Goal: Task Accomplishment & Management: Manage account settings

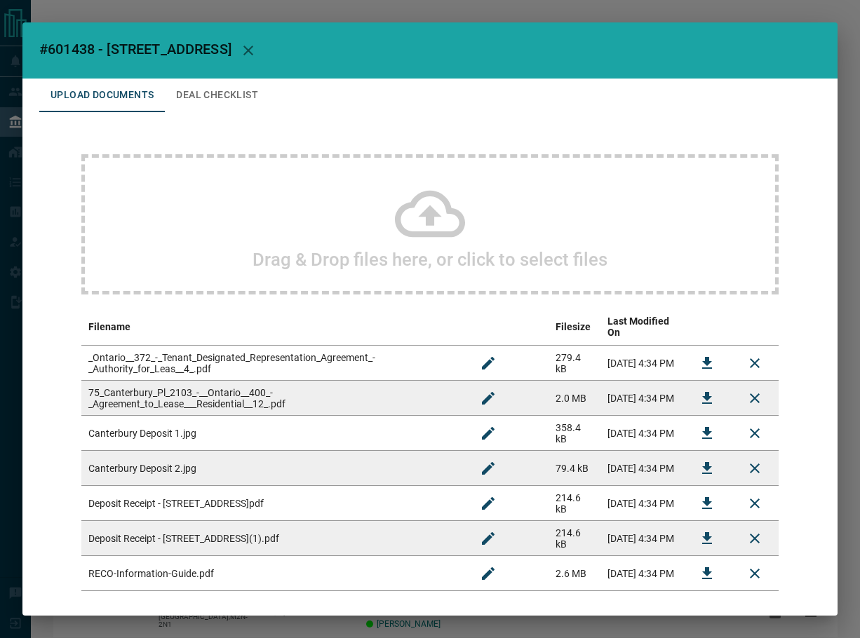
click at [58, 48] on span "#601438 - [STREET_ADDRESS]" at bounding box center [135, 49] width 192 height 17
copy span "601438"
click at [690, 395] on button "Download" at bounding box center [707, 399] width 34 height 34
click at [702, 392] on icon "Download" at bounding box center [707, 398] width 10 height 12
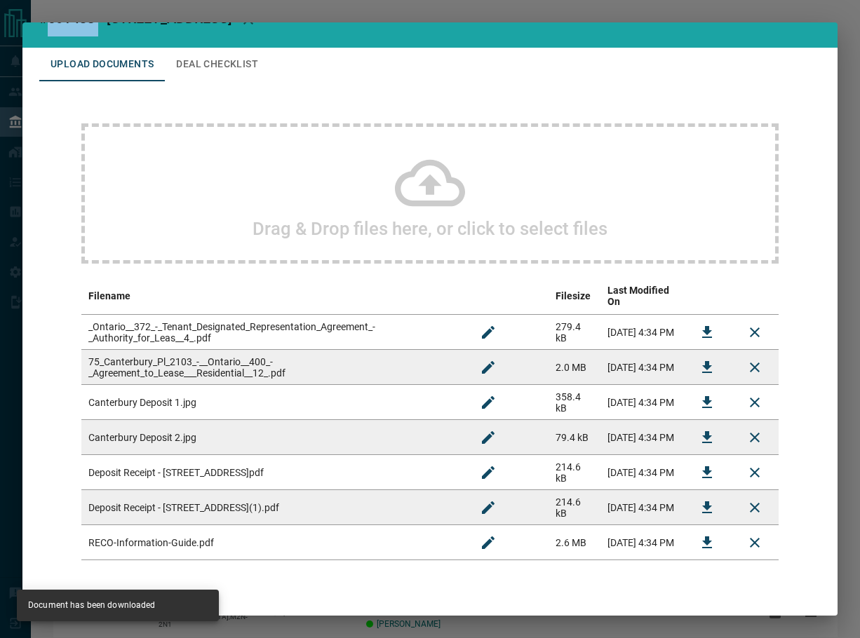
scroll to position [56, 0]
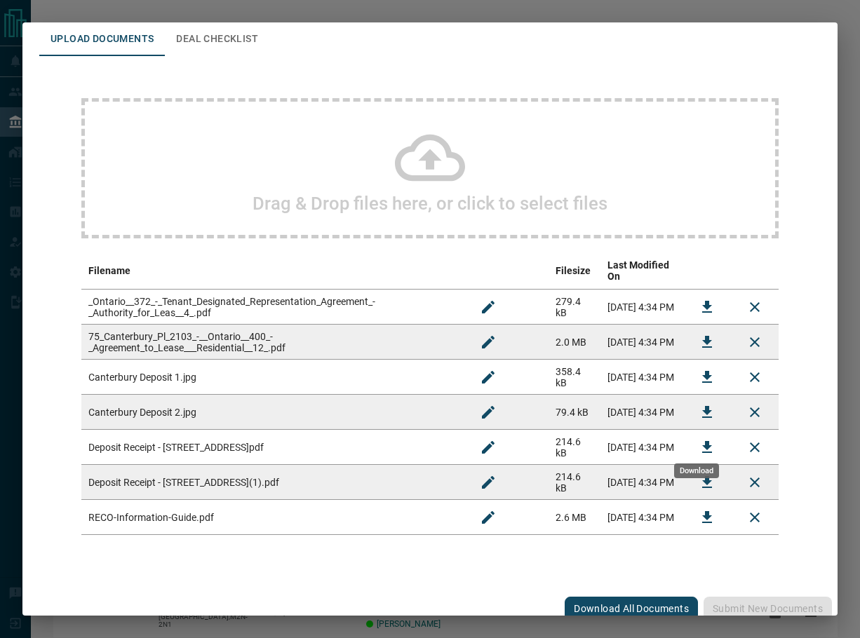
click at [699, 439] on icon "Download" at bounding box center [707, 447] width 17 height 17
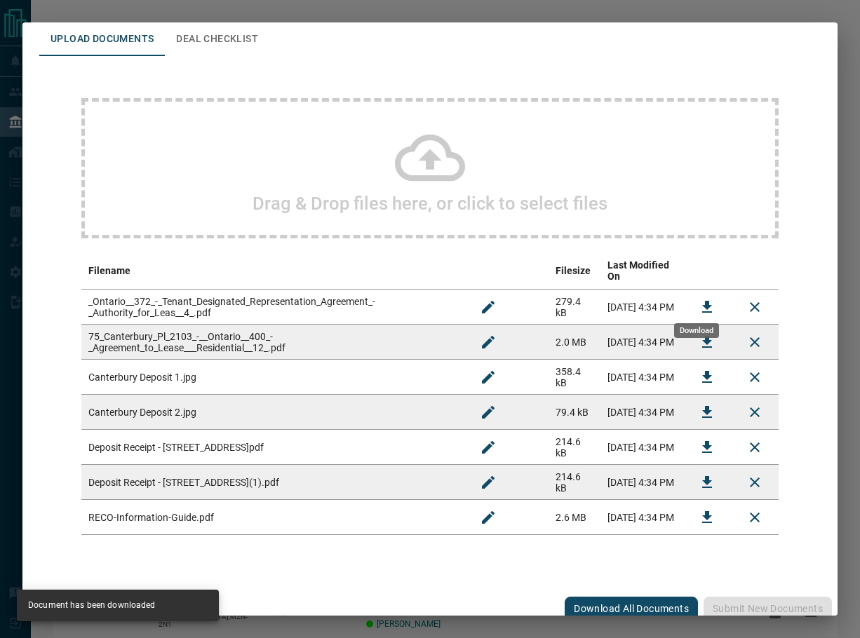
click at [702, 299] on icon "Download" at bounding box center [707, 307] width 17 height 17
click at [699, 513] on icon "Download" at bounding box center [707, 517] width 17 height 17
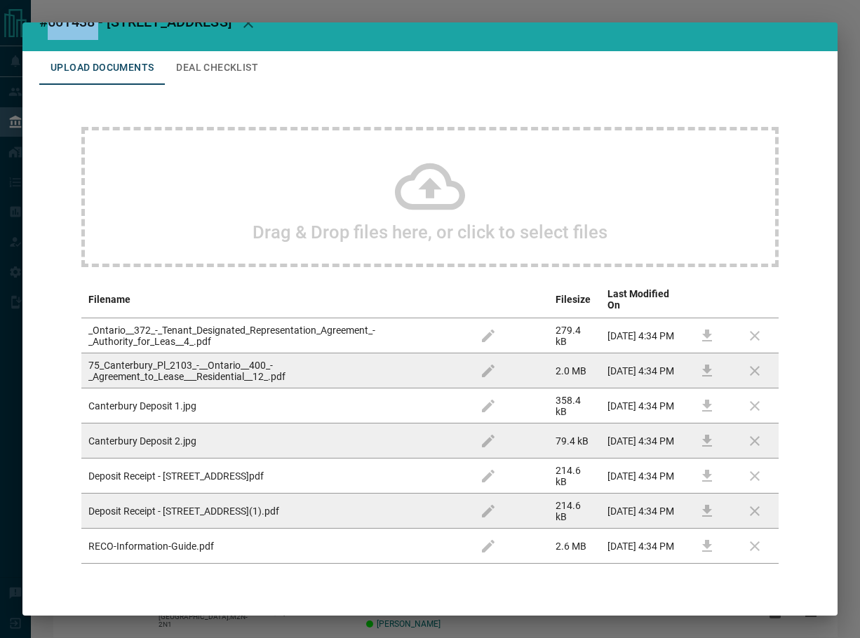
scroll to position [0, 0]
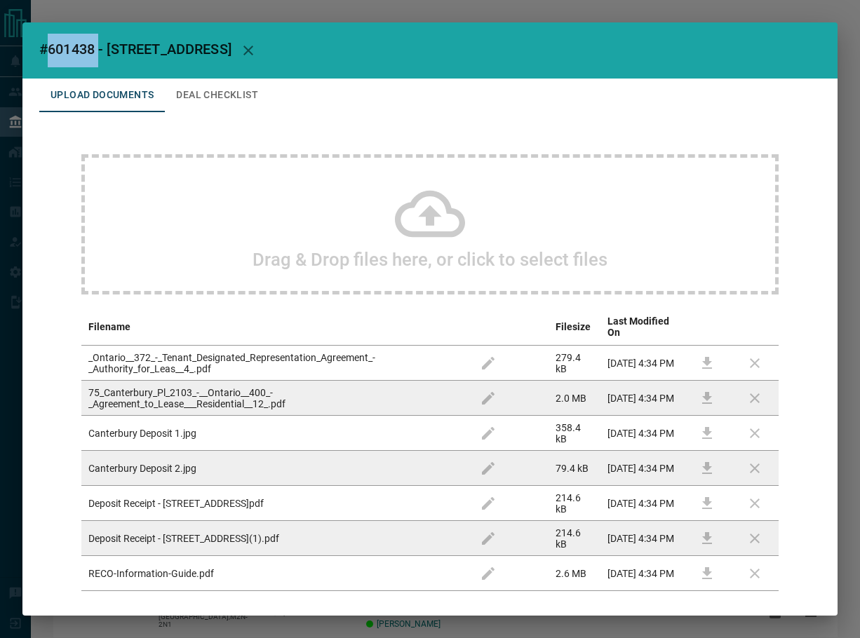
click at [217, 103] on button "Deal Checklist" at bounding box center [217, 96] width 104 height 34
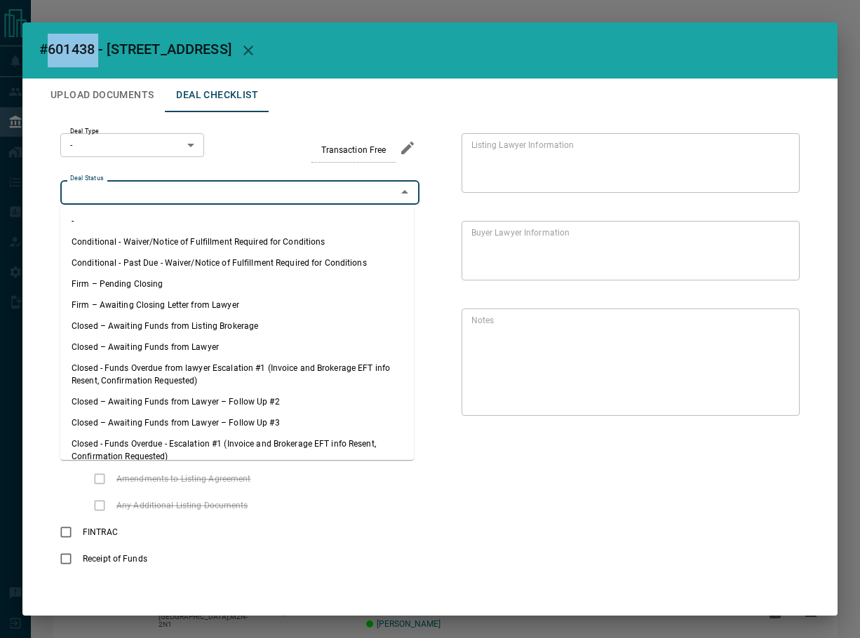
drag, startPoint x: 129, startPoint y: 198, endPoint x: 130, endPoint y: 245, distance: 47.7
click at [129, 198] on input "Deal Status" at bounding box center [229, 191] width 328 height 15
click at [128, 281] on li "Firm – Pending Closing" at bounding box center [236, 284] width 353 height 21
type input "**********"
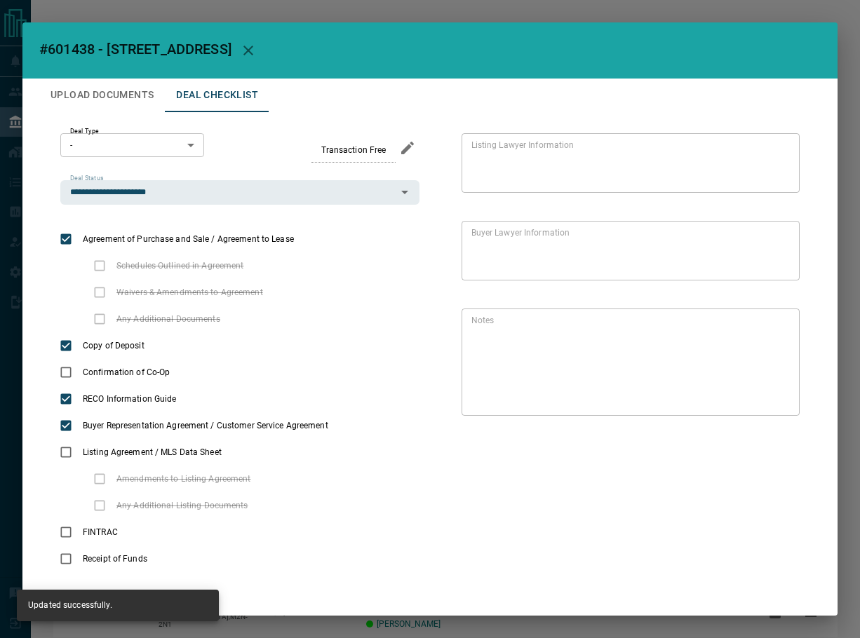
click at [129, 143] on body "Lead Transfers Leads Deals Listings Campaigns Quota Rules Agent Quotas Admin Mo…" at bounding box center [430, 364] width 860 height 729
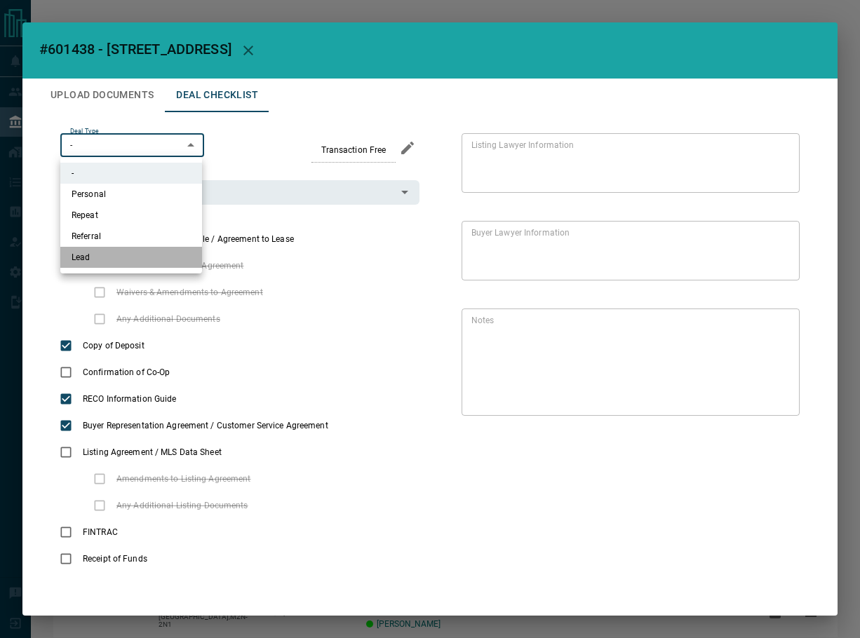
click at [100, 249] on li "Lead" at bounding box center [131, 257] width 142 height 21
type input "*"
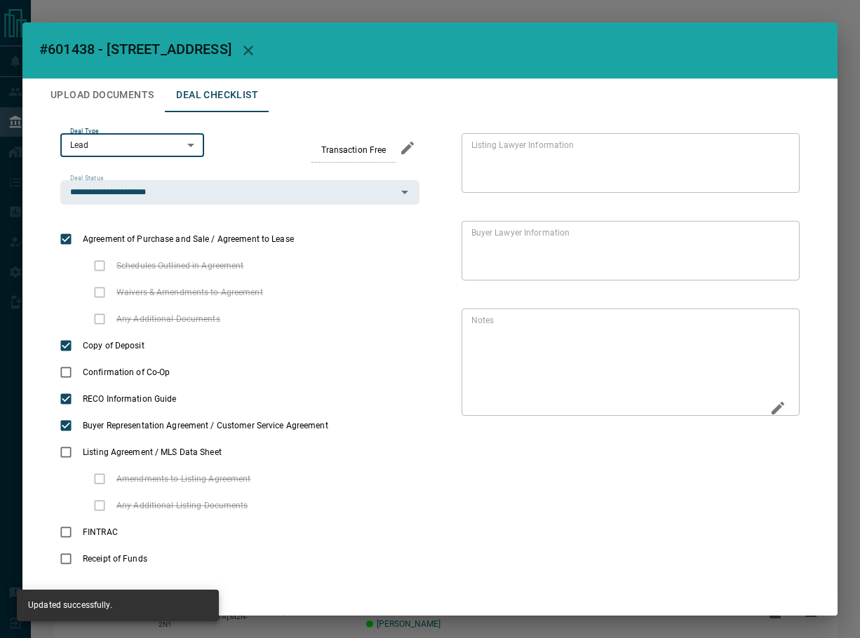
click at [769, 404] on icon "Edit" at bounding box center [777, 408] width 17 height 17
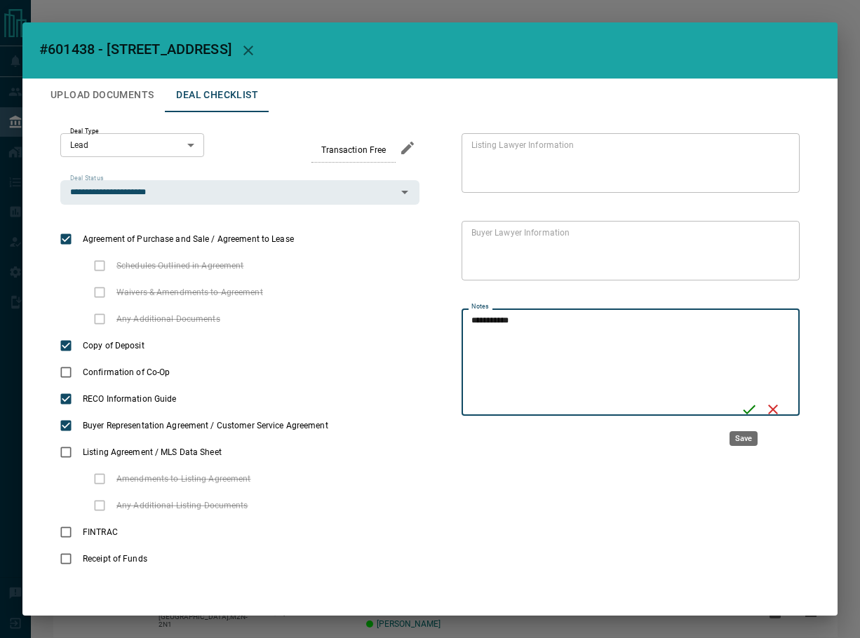
type textarea "**********"
click at [746, 360] on div "**********" at bounding box center [630, 362] width 338 height 107
click at [741, 405] on icon "Save" at bounding box center [749, 409] width 17 height 17
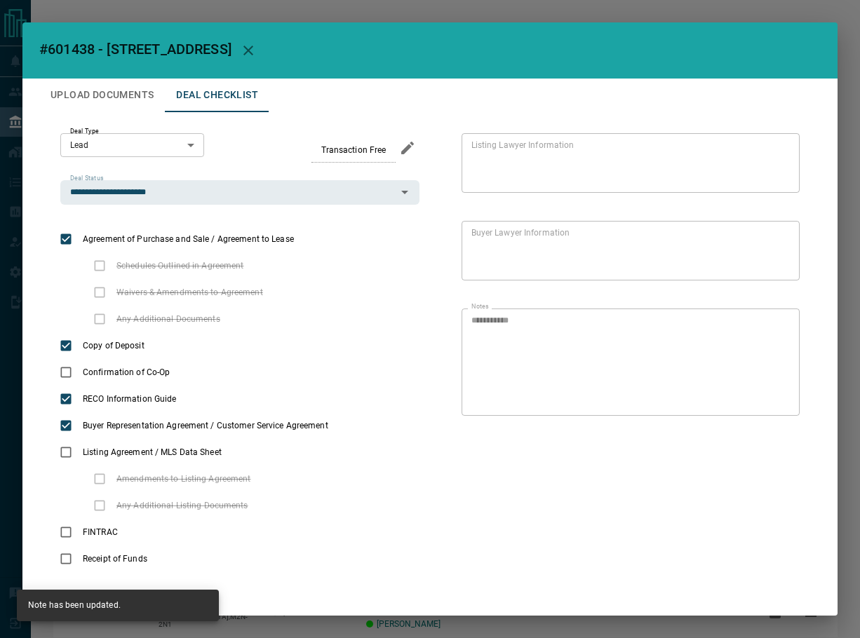
click at [123, 97] on button "Upload Documents" at bounding box center [102, 96] width 126 height 34
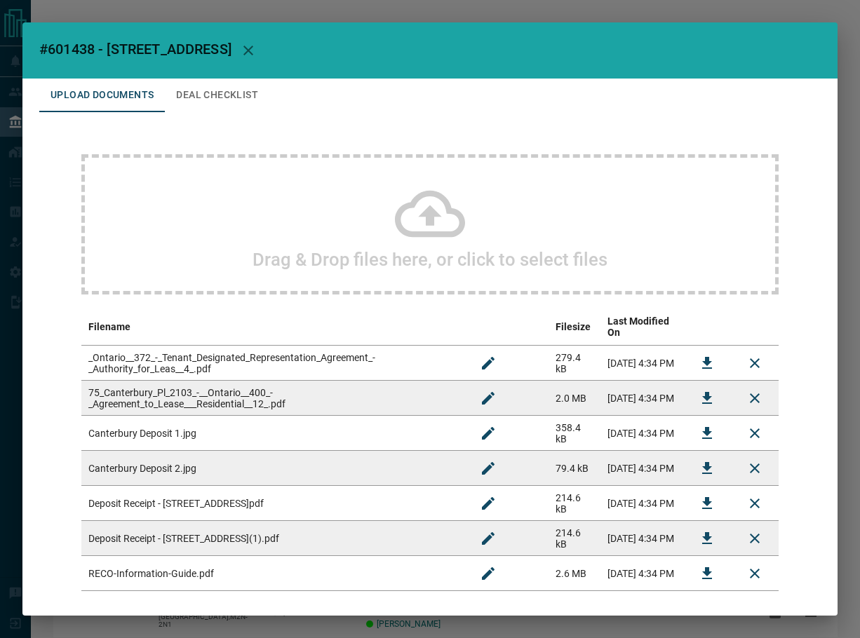
click at [295, 224] on div "Drag & Drop files here, or click to select files" at bounding box center [429, 224] width 697 height 140
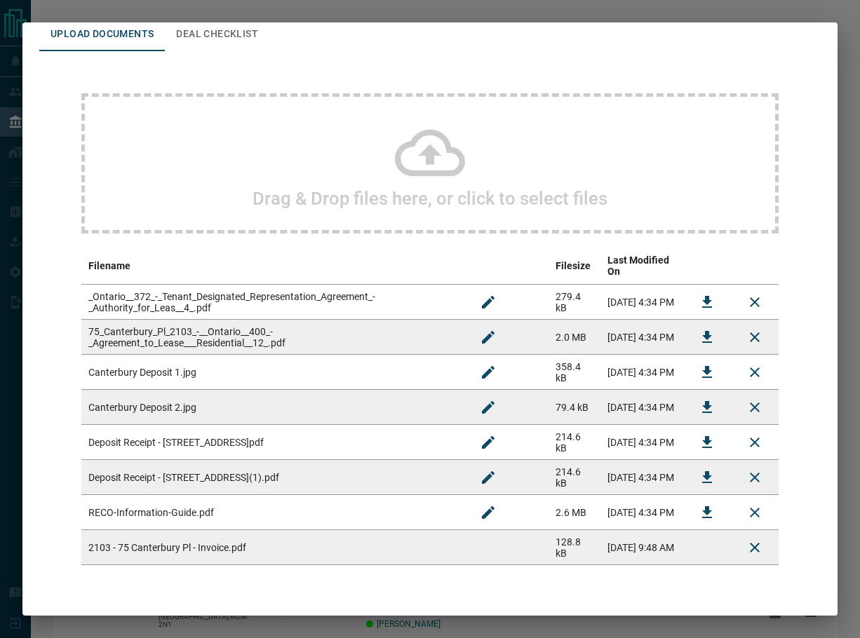
scroll to position [91, 0]
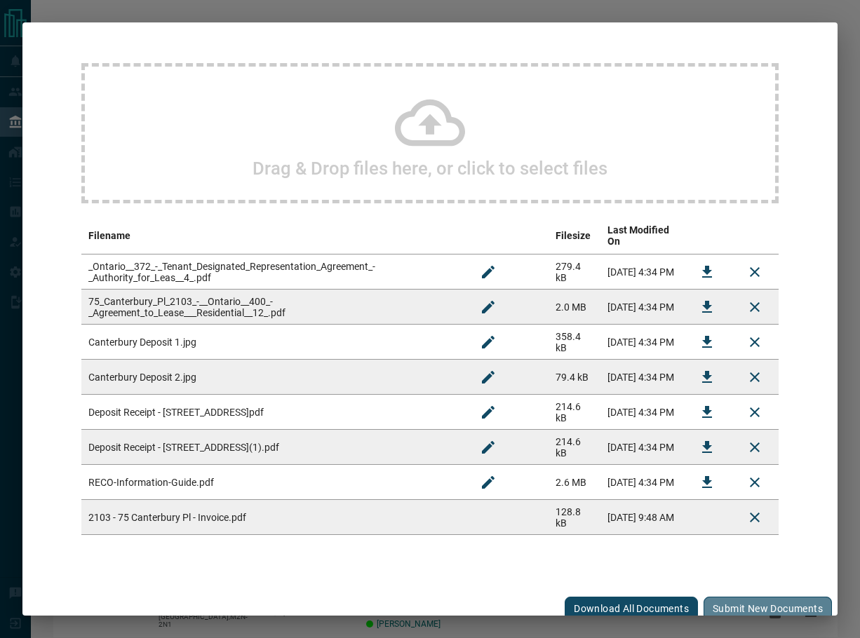
click at [727, 605] on button "Submit new documents" at bounding box center [767, 609] width 128 height 24
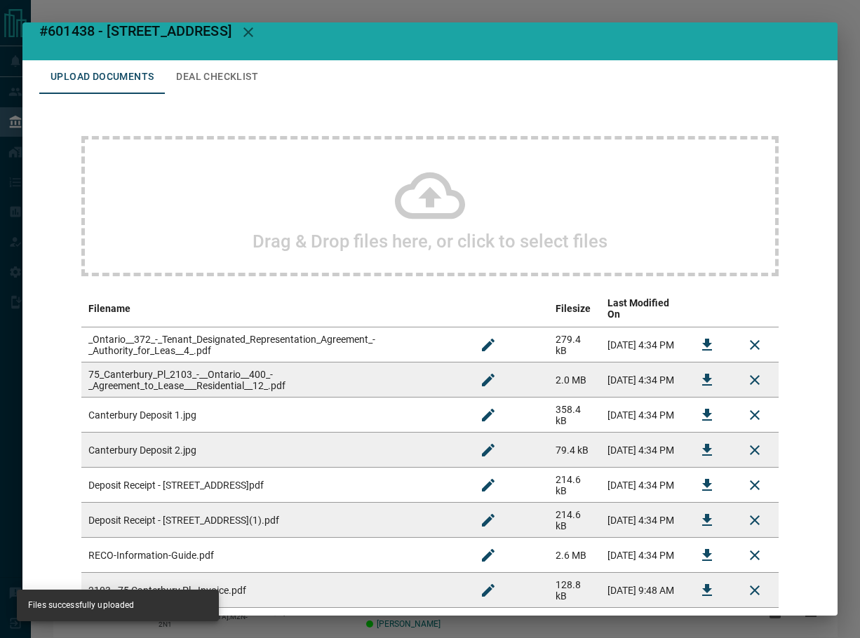
scroll to position [0, 0]
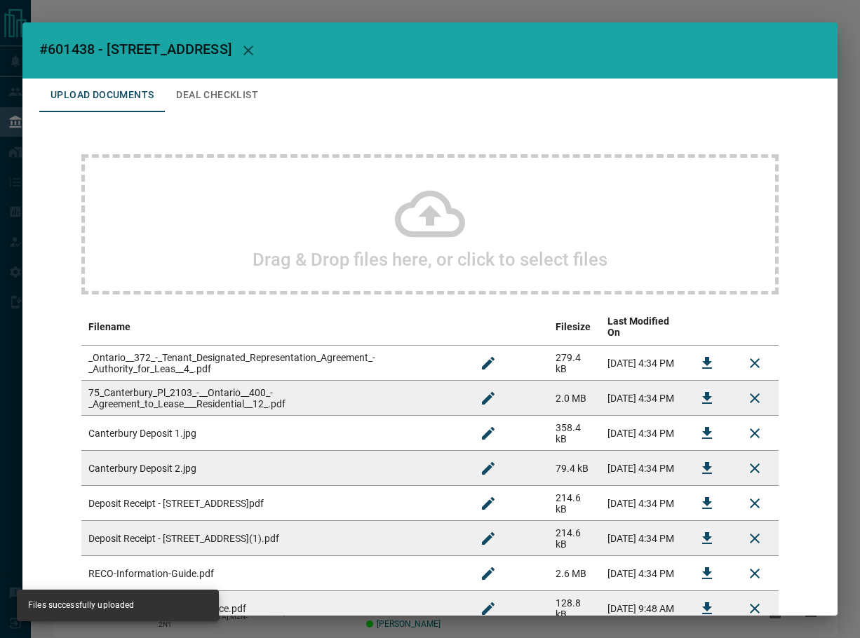
click at [177, 94] on button "Deal Checklist" at bounding box center [217, 96] width 104 height 34
